Goal: Task Accomplishment & Management: Manage account settings

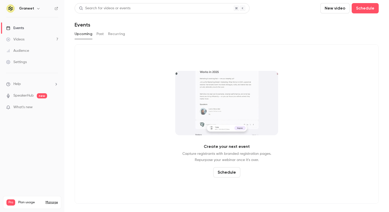
click at [22, 58] on link "Settings" at bounding box center [32, 61] width 64 height 11
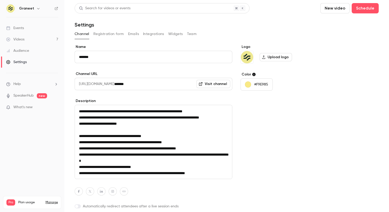
click at [190, 34] on button "Team" at bounding box center [192, 34] width 10 height 8
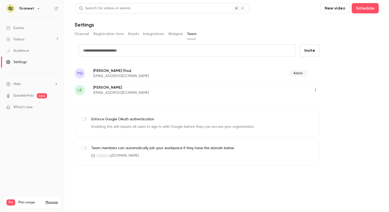
click at [313, 90] on button "button" at bounding box center [315, 90] width 8 height 8
click at [336, 102] on div "Assign admin role" at bounding box center [343, 103] width 39 height 5
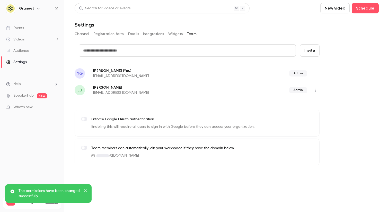
click at [334, 87] on div "credit card Invite YG [PERSON_NAME] (You) [EMAIL_ADDRESS][DOMAIN_NAME] Admin LB…" at bounding box center [227, 104] width 304 height 121
click at [279, 21] on header "Search for videos or events New video Schedule Settings" at bounding box center [227, 15] width 304 height 25
